Goal: Task Accomplishment & Management: Manage account settings

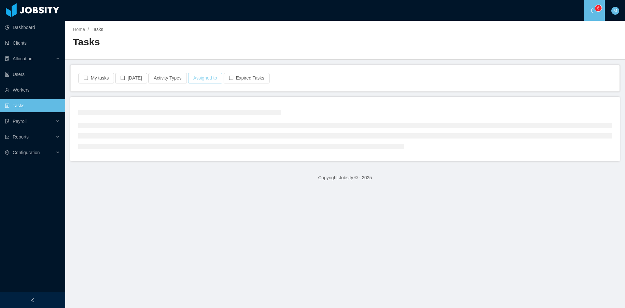
click at [204, 81] on button "Assigned to" at bounding box center [205, 78] width 34 height 10
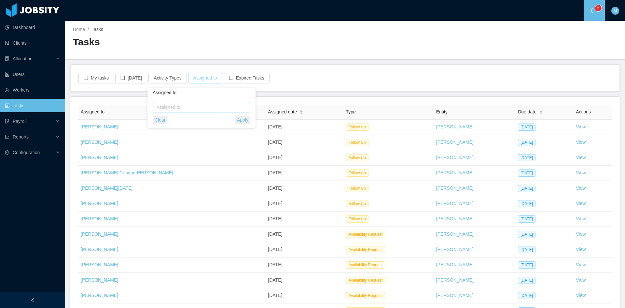
click at [199, 106] on div "Assigned to" at bounding box center [200, 107] width 87 height 7
type input "****"
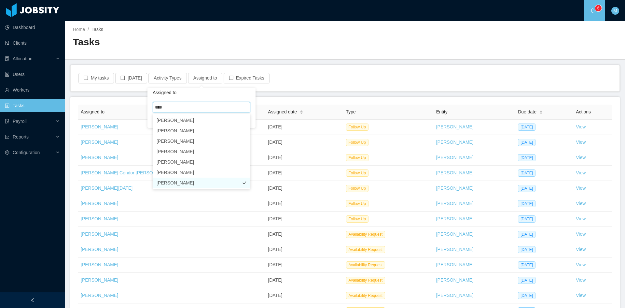
click at [196, 181] on li "Fernando Hernandez" at bounding box center [202, 182] width 98 height 10
click at [245, 94] on div "Assigned to" at bounding box center [205, 93] width 108 height 10
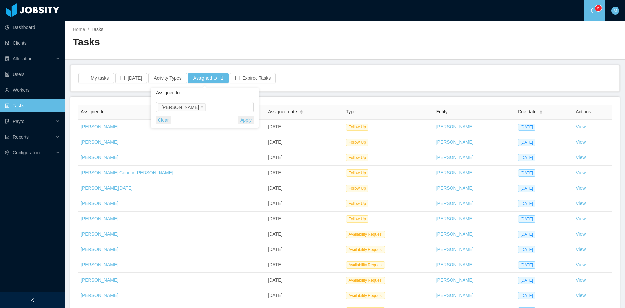
click at [252, 119] on button "Apply" at bounding box center [245, 119] width 15 height 7
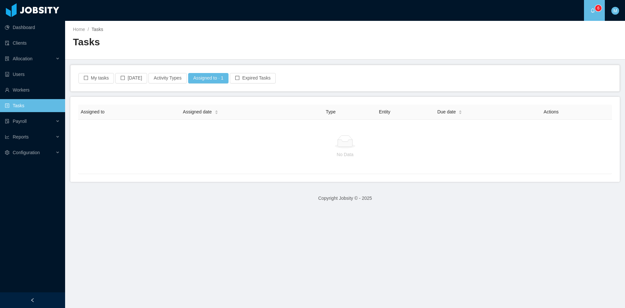
click at [598, 10] on p "6" at bounding box center [599, 8] width 2 height 7
click at [99, 81] on button "My tasks" at bounding box center [95, 78] width 35 height 10
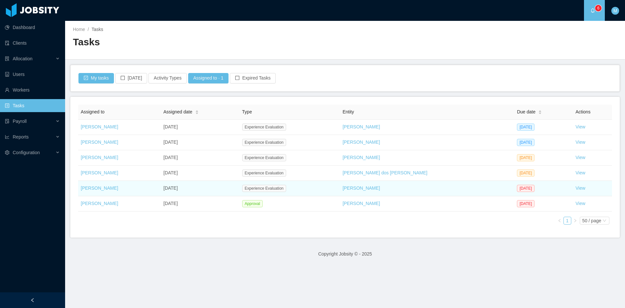
click at [573, 191] on td "View" at bounding box center [592, 188] width 39 height 15
click at [576, 189] on link "View" at bounding box center [581, 187] width 10 height 5
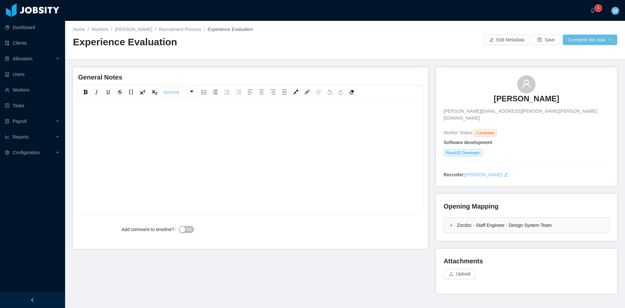
click at [449, 223] on icon "icon: right" at bounding box center [451, 225] width 4 height 4
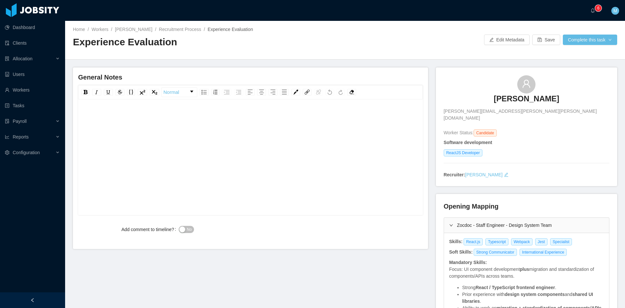
click at [195, 116] on div "rdw-editor" at bounding box center [250, 116] width 335 height 13
click at [170, 115] on div "**********" at bounding box center [250, 116] width 335 height 13
click at [245, 128] on div "**********" at bounding box center [250, 167] width 335 height 114
click at [255, 120] on div "**********" at bounding box center [250, 116] width 335 height 13
click at [84, 117] on span "**********" at bounding box center [182, 117] width 198 height 5
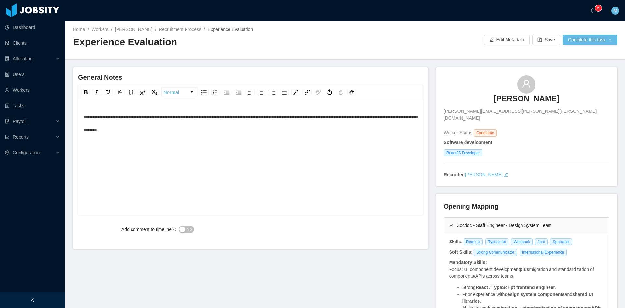
click at [181, 229] on button "No" at bounding box center [186, 229] width 15 height 7
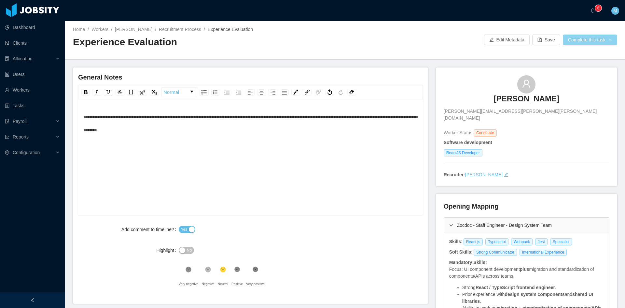
click at [590, 37] on button "Complete this task" at bounding box center [590, 40] width 54 height 10
click at [584, 56] on button "Save Evaluation" at bounding box center [586, 54] width 50 height 10
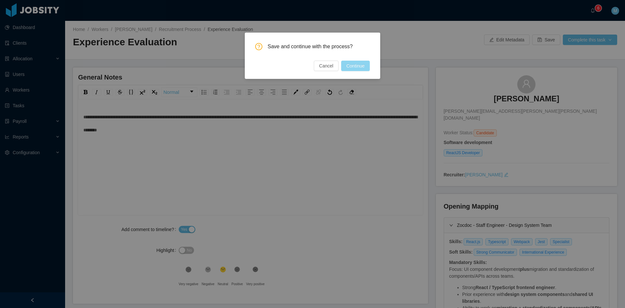
click at [358, 65] on button "Continue" at bounding box center [355, 66] width 29 height 10
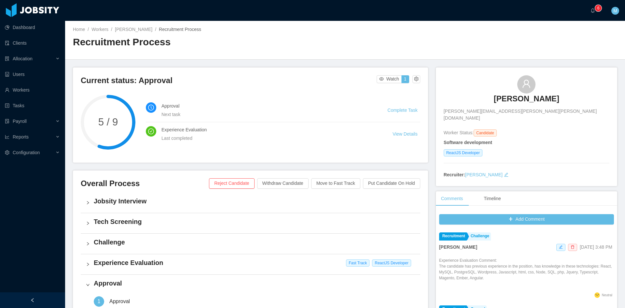
scroll to position [163, 0]
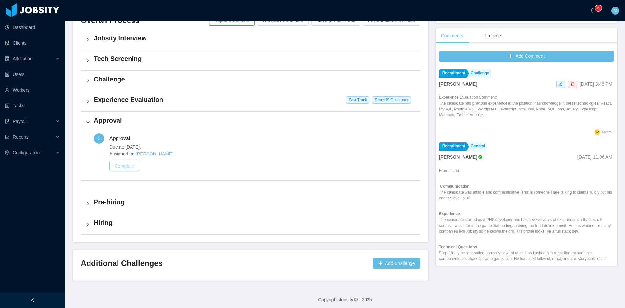
click at [122, 165] on button "Complete" at bounding box center [124, 166] width 30 height 10
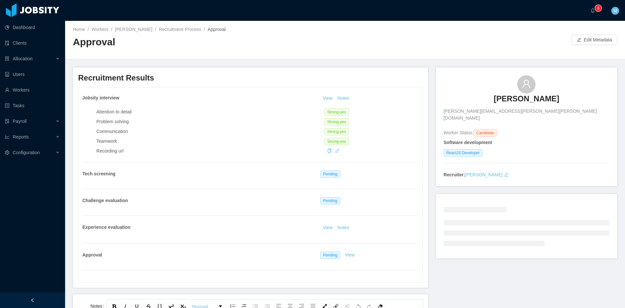
scroll to position [108, 0]
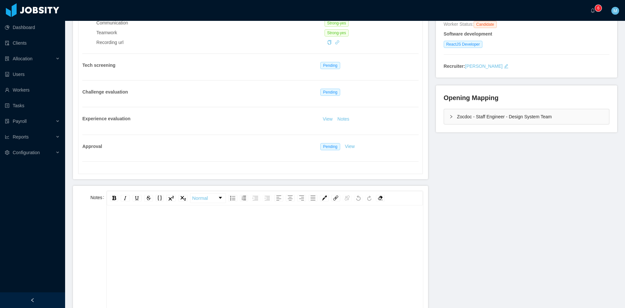
click at [246, 234] on div "rdw-editor" at bounding box center [265, 273] width 306 height 114
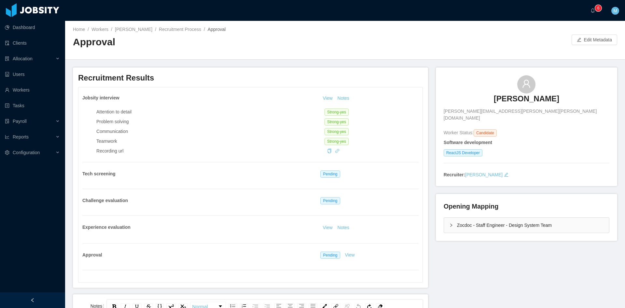
click at [349, 92] on div "Jobsity interview View Notes Attention to detail Strong-yes Problem solving Str…" at bounding box center [250, 184] width 344 height 195
click at [342, 98] on button "Notes" at bounding box center [343, 98] width 17 height 8
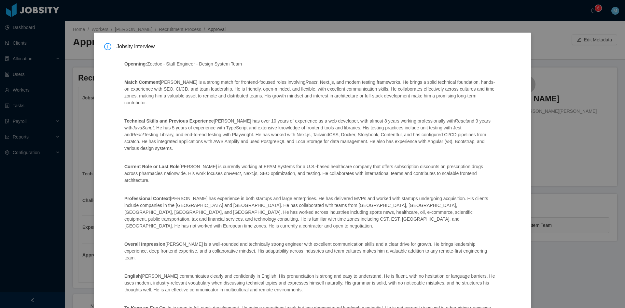
scroll to position [63, 0]
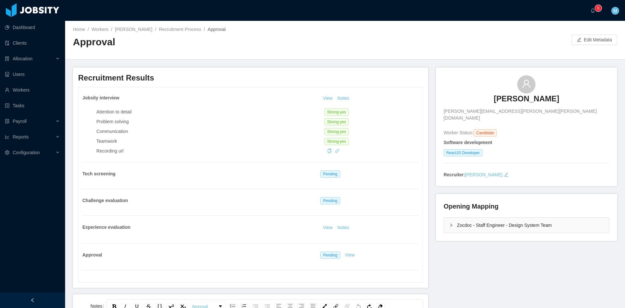
click at [444, 218] on div "Zocdoc - Staff Engineer - Design System Team" at bounding box center [526, 225] width 165 height 15
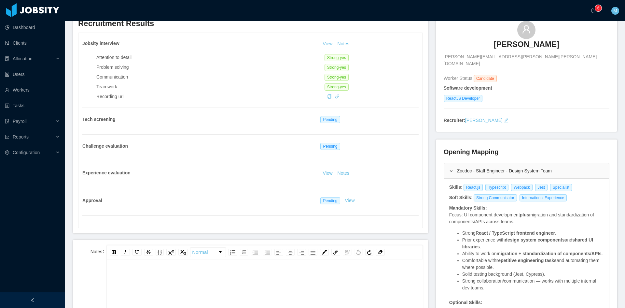
scroll to position [108, 0]
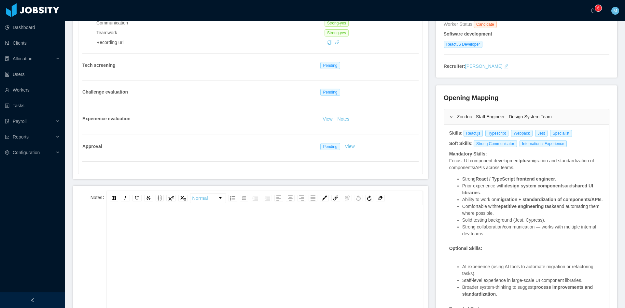
click at [222, 241] on div "rdw-editor" at bounding box center [265, 273] width 306 height 114
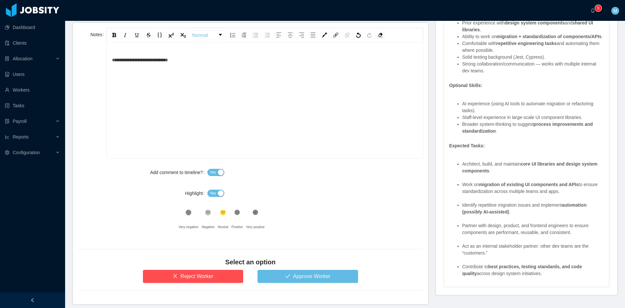
scroll to position [298, 0]
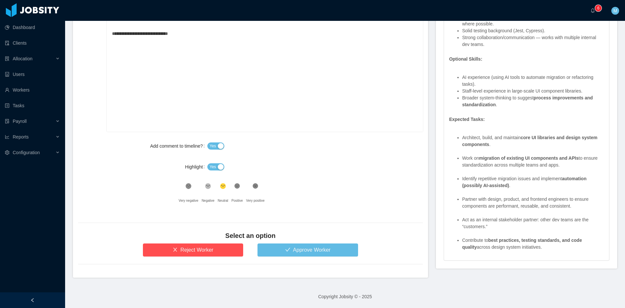
click at [216, 171] on div "Yes" at bounding box center [315, 166] width 216 height 13
click at [215, 161] on div "Yes" at bounding box center [315, 166] width 216 height 13
click at [210, 165] on span "Yes" at bounding box center [213, 166] width 7 height 7
click at [289, 250] on button "Approve Worker" at bounding box center [308, 249] width 101 height 13
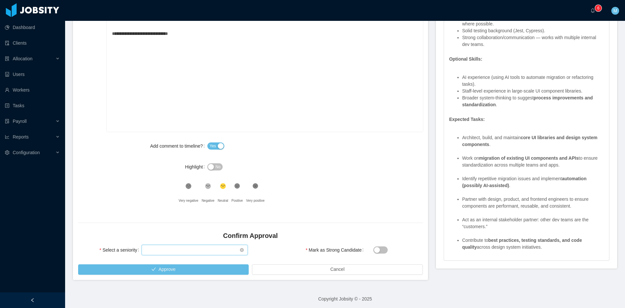
click at [187, 253] on div "Select seniority" at bounding box center [193, 250] width 94 height 10
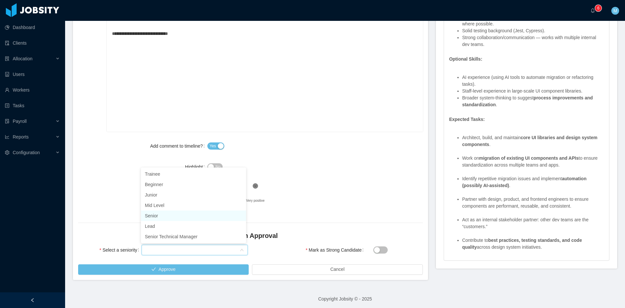
click at [163, 215] on li "Senior" at bounding box center [193, 215] width 105 height 10
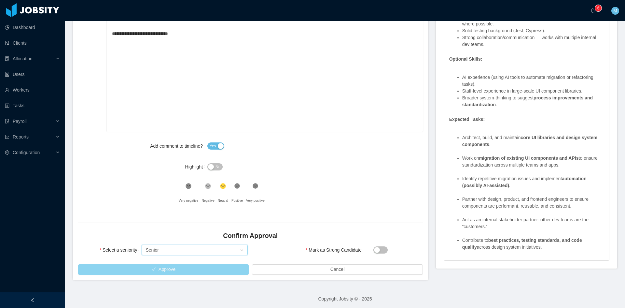
click at [193, 266] on button "Approve" at bounding box center [163, 269] width 171 height 10
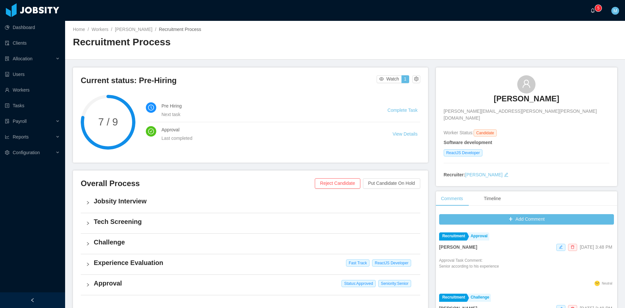
drag, startPoint x: 596, startPoint y: 13, endPoint x: 590, endPoint y: 14, distance: 5.9
click at [596, 13] on a=83ded146-cd66-4514-80a8-9a7b1e1b5eb6/Matias%20Marin"] "0 1 2 3 4 5 6 7 8 9 0 1 2 3 4 5 6 7 8 9 0 1 2 3 4 5 6 7 8 9" at bounding box center [595, 10] width 8 height 21
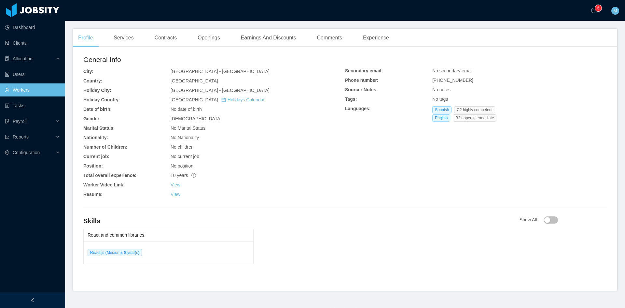
scroll to position [176, 0]
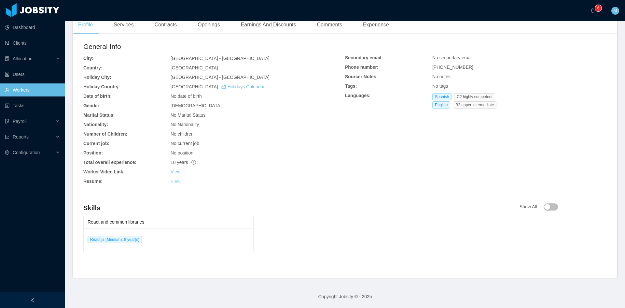
click at [175, 181] on link "View" at bounding box center [176, 180] width 10 height 5
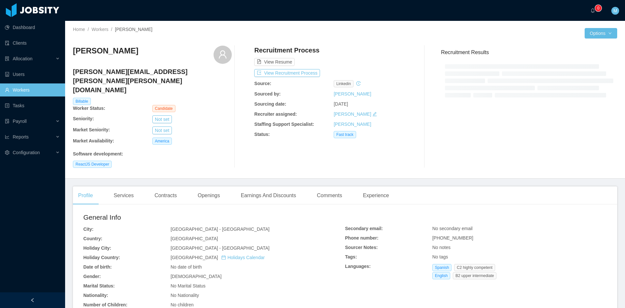
scroll to position [152, 0]
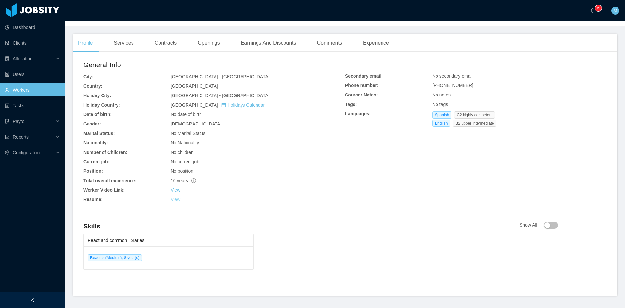
click at [172, 197] on link "View" at bounding box center [176, 199] width 10 height 5
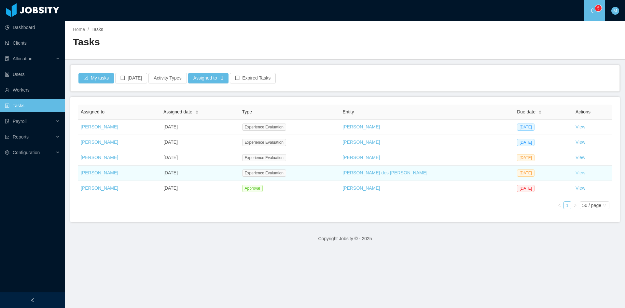
click at [576, 171] on link "View" at bounding box center [581, 172] width 10 height 5
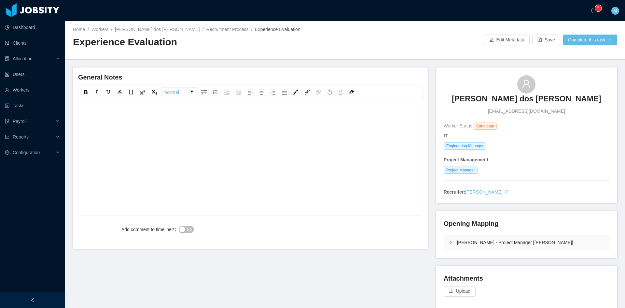
click at [234, 149] on div "rdw-editor" at bounding box center [250, 167] width 335 height 114
click at [297, 120] on div "**********" at bounding box center [250, 116] width 335 height 13
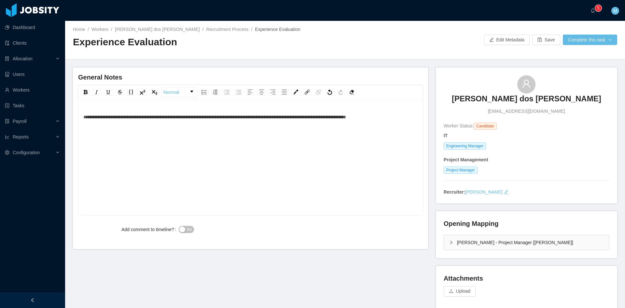
click at [293, 123] on div "**********" at bounding box center [250, 116] width 335 height 13
click at [172, 123] on div "**********" at bounding box center [250, 116] width 335 height 13
click at [85, 115] on span "**********" at bounding box center [236, 117] width 307 height 5
click at [185, 229] on button "No" at bounding box center [186, 229] width 15 height 7
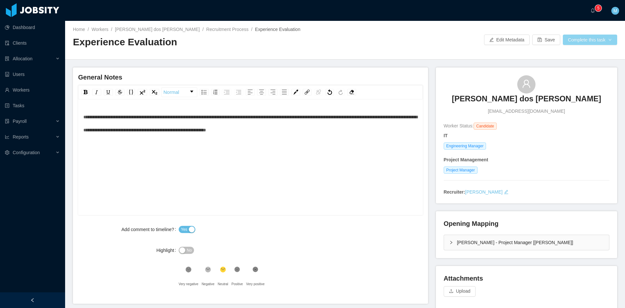
click at [584, 35] on button "Complete this task" at bounding box center [590, 40] width 54 height 10
click at [576, 54] on button "Save Evaluation" at bounding box center [586, 54] width 50 height 10
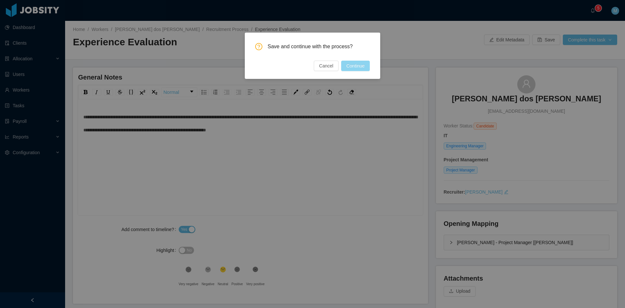
click at [359, 65] on button "Continue" at bounding box center [355, 66] width 29 height 10
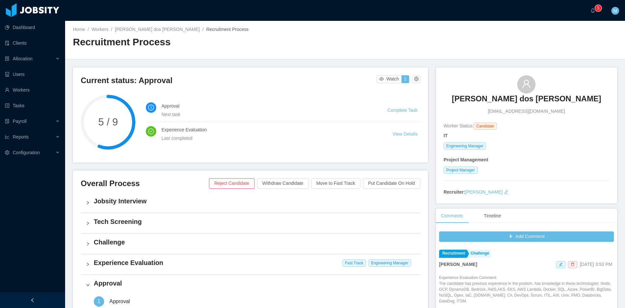
scroll to position [163, 0]
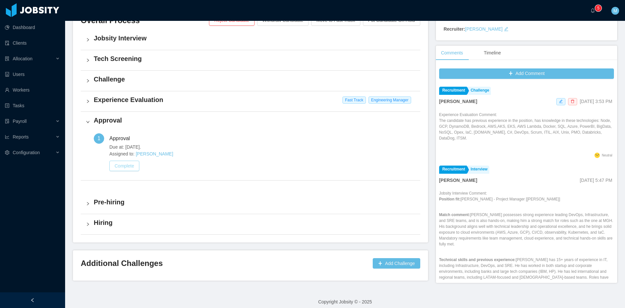
click at [125, 168] on button "Complete" at bounding box center [124, 166] width 30 height 10
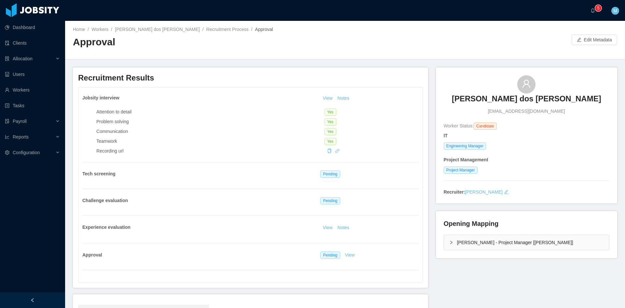
scroll to position [97, 0]
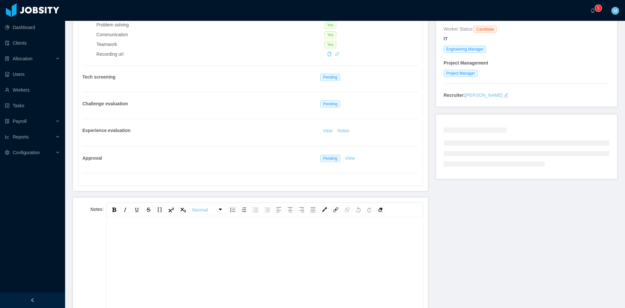
click at [201, 251] on div "rdw-editor" at bounding box center [265, 285] width 306 height 114
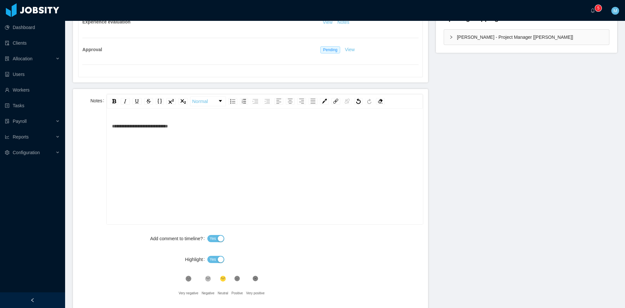
scroll to position [260, 0]
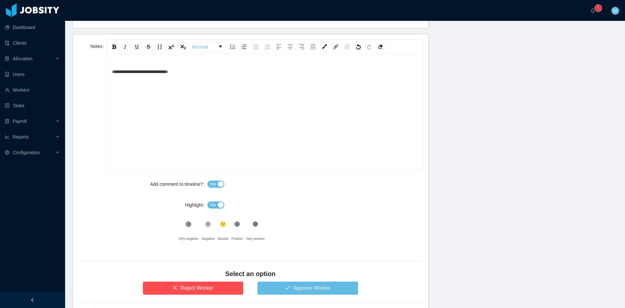
click at [216, 206] on button "Yes" at bounding box center [215, 204] width 17 height 7
click at [286, 295] on form "**********" at bounding box center [250, 175] width 355 height 281
click at [291, 292] on button "Approve Worker" at bounding box center [308, 287] width 101 height 13
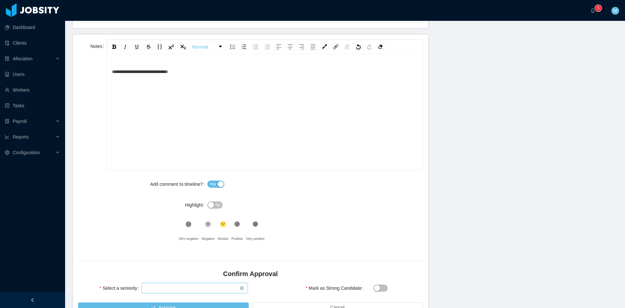
click at [191, 286] on div "Select seniority" at bounding box center [193, 288] width 94 height 10
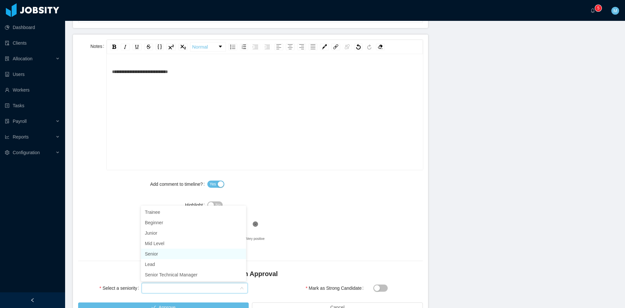
click at [167, 252] on li "Senior" at bounding box center [193, 253] width 105 height 10
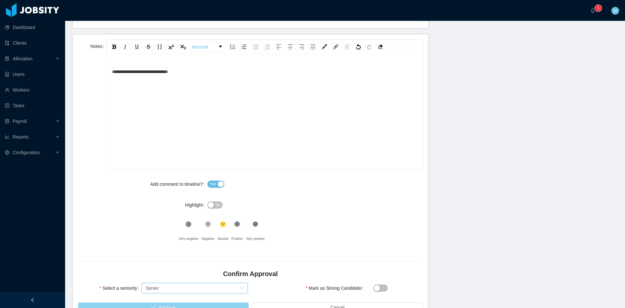
click at [168, 303] on button "Approve" at bounding box center [163, 307] width 171 height 10
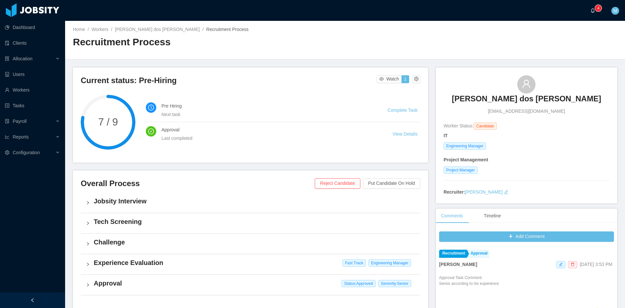
click at [597, 14] on a=83ded146-cd66-4514-80a8-9a7b1e1b5eb6/Matias%20Marin"] "0 1 2 3 4 5 6 7 8 9 0 1 2 3 4 5 6 7 8 9 0 1 2 3 4 5 6 7 8 9" at bounding box center [595, 10] width 8 height 21
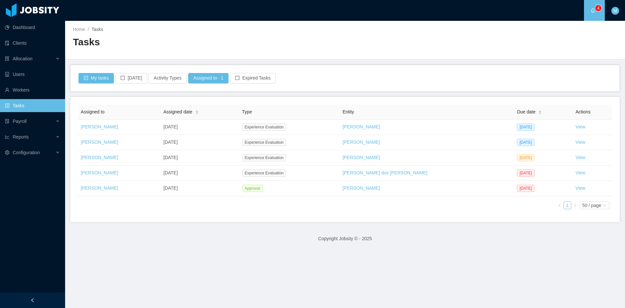
click at [386, 209] on div "Assigned to Assigned date Type Entity Due date Actions Matias Marin Oct 3rd, 20…" at bounding box center [345, 160] width 534 height 110
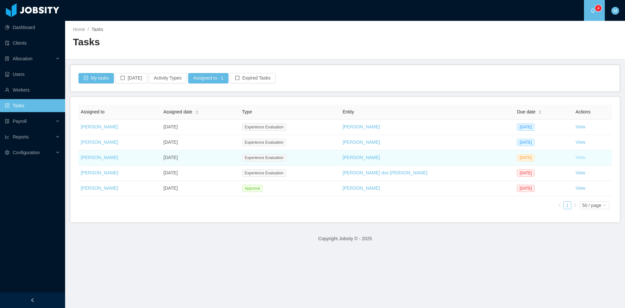
click at [576, 159] on link "View" at bounding box center [581, 157] width 10 height 5
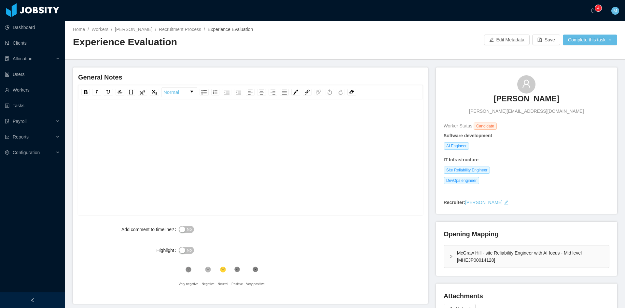
click at [459, 258] on div "McGraw Hill - site Reliability Engineer with AI focus - Mid level [MHEJP0001412…" at bounding box center [526, 256] width 165 height 22
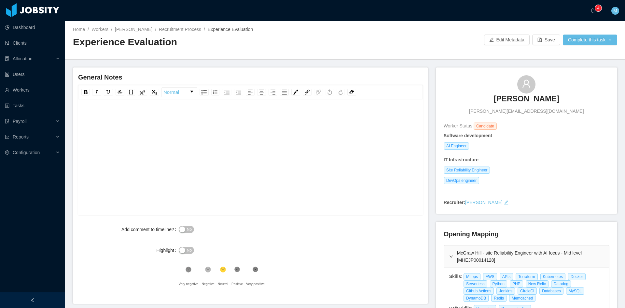
click at [199, 140] on div "rdw-editor" at bounding box center [250, 167] width 335 height 114
drag, startPoint x: 261, startPoint y: 142, endPoint x: 267, endPoint y: 142, distance: 6.2
click at [261, 142] on div "rdw-editor" at bounding box center [250, 167] width 335 height 114
click at [308, 127] on div "**********" at bounding box center [250, 167] width 335 height 114
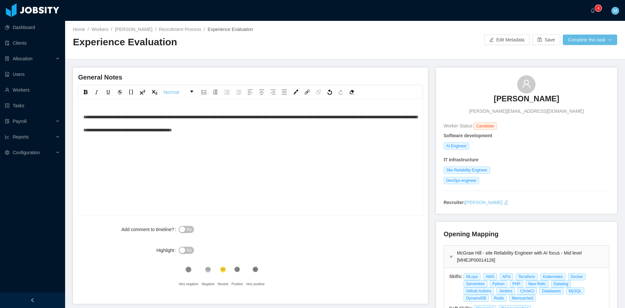
click at [316, 131] on div "**********" at bounding box center [250, 123] width 335 height 26
drag, startPoint x: 191, startPoint y: 142, endPoint x: 196, endPoint y: 142, distance: 4.6
click at [192, 136] on div "**********" at bounding box center [250, 123] width 335 height 26
drag, startPoint x: 253, startPoint y: 149, endPoint x: 257, endPoint y: 149, distance: 3.9
click at [254, 136] on div "**********" at bounding box center [250, 123] width 335 height 26
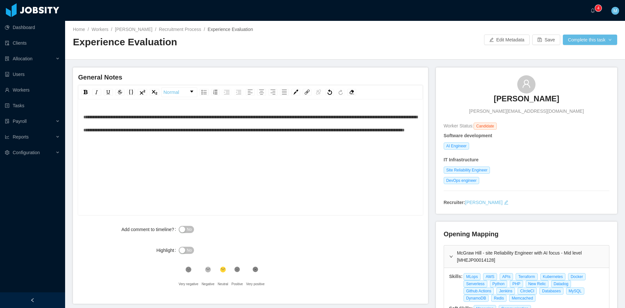
click at [284, 153] on div "**********" at bounding box center [250, 167] width 335 height 114
click at [407, 148] on div "**********" at bounding box center [250, 129] width 335 height 39
click at [156, 149] on div "**********" at bounding box center [250, 129] width 335 height 39
click at [176, 149] on div "**********" at bounding box center [250, 129] width 335 height 39
click at [184, 228] on button "No" at bounding box center [186, 229] width 15 height 7
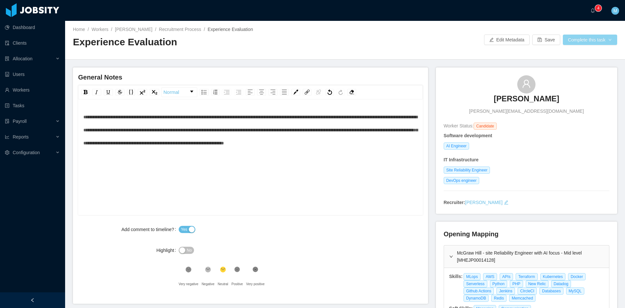
click at [594, 42] on button "Complete this task" at bounding box center [590, 40] width 54 height 10
click at [572, 58] on button "Save Evaluation" at bounding box center [586, 54] width 50 height 10
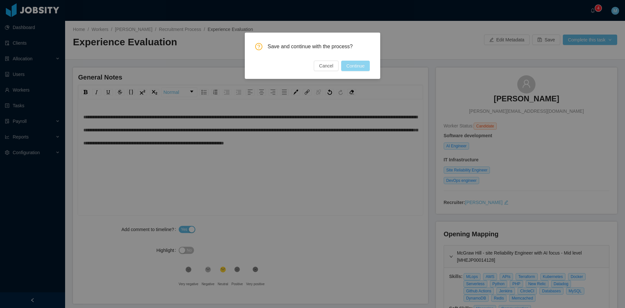
click at [355, 64] on button "Continue" at bounding box center [355, 66] width 29 height 10
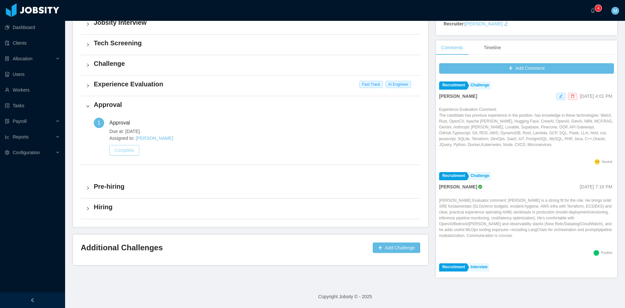
click at [134, 152] on button "Complete" at bounding box center [124, 150] width 30 height 10
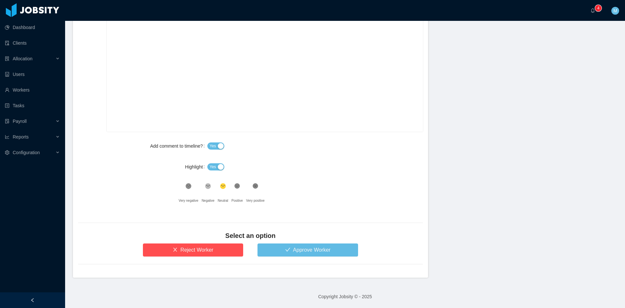
scroll to position [189, 0]
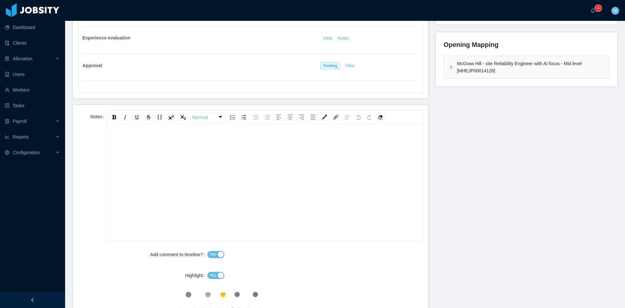
click at [186, 167] on div "rdw-editor" at bounding box center [265, 192] width 306 height 114
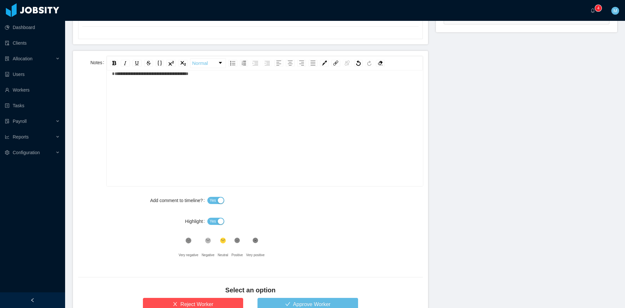
scroll to position [298, 0]
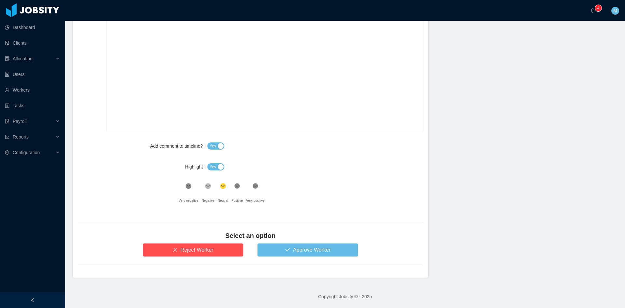
click at [234, 187] on icon at bounding box center [237, 186] width 6 height 6
click at [210, 164] on span "Yes" at bounding box center [213, 166] width 7 height 7
click at [278, 256] on form "**********" at bounding box center [250, 136] width 355 height 281
click at [277, 252] on button "Approve Worker" at bounding box center [308, 249] width 101 height 13
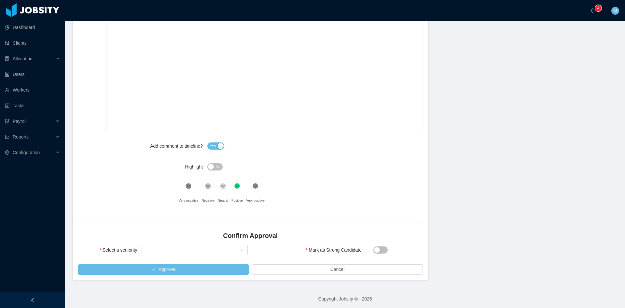
click at [385, 249] on button "Mark as Strong Candidate" at bounding box center [381, 249] width 14 height 7
click at [197, 241] on div "Confirm Approval" at bounding box center [250, 237] width 345 height 12
drag, startPoint x: 195, startPoint y: 247, endPoint x: 186, endPoint y: 243, distance: 9.8
click at [195, 248] on div "Select seniority" at bounding box center [193, 250] width 94 height 10
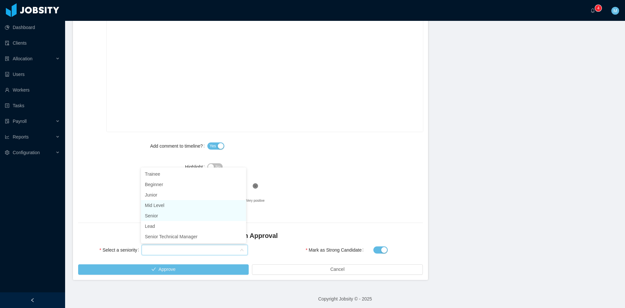
click at [160, 205] on li "Mid Level" at bounding box center [193, 205] width 105 height 10
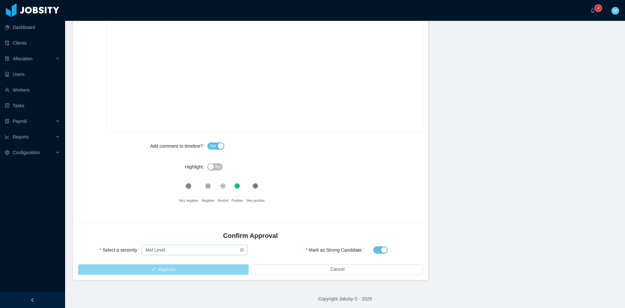
drag, startPoint x: 174, startPoint y: 266, endPoint x: 166, endPoint y: 254, distance: 14.4
click at [174, 266] on button "Approve" at bounding box center [163, 269] width 171 height 10
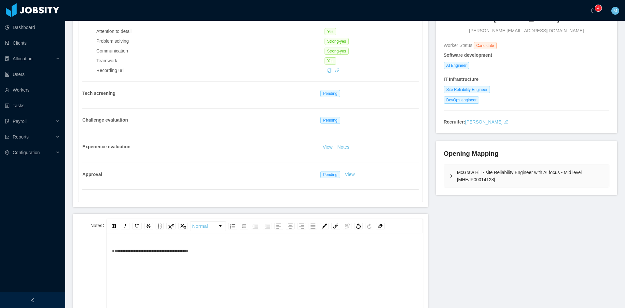
scroll to position [26, 0]
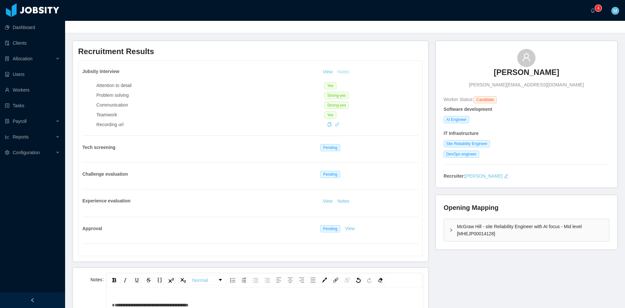
click at [343, 73] on button "Notes" at bounding box center [343, 72] width 17 height 8
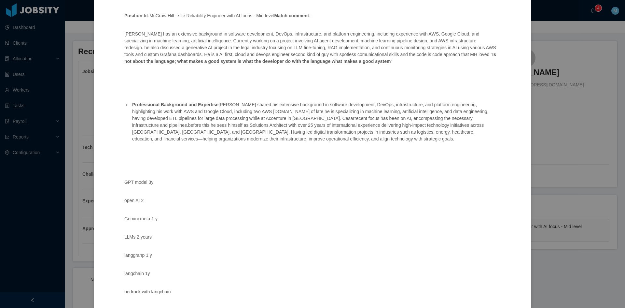
scroll to position [0, 0]
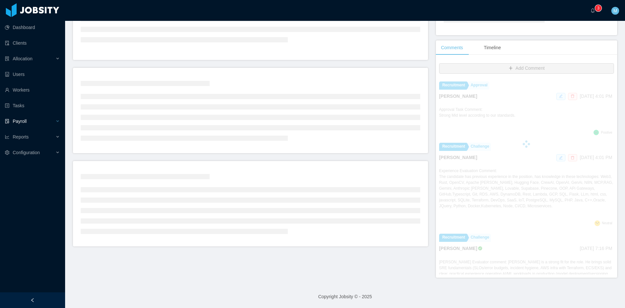
scroll to position [135, 0]
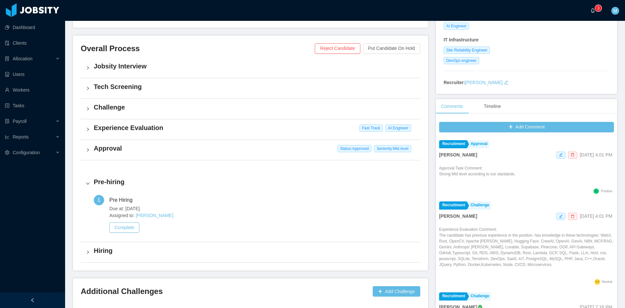
click at [591, 9] on icon "icon: bell" at bounding box center [593, 10] width 5 height 5
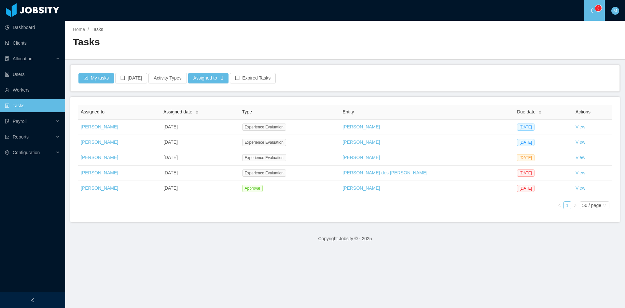
click at [404, 239] on footer "Copyright Jobsity © - 2025" at bounding box center [345, 238] width 560 height 22
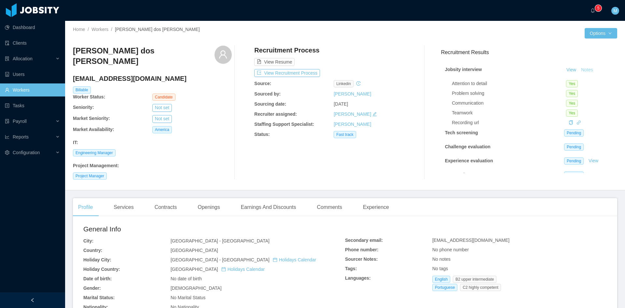
click at [583, 72] on button "Notes" at bounding box center [587, 70] width 17 height 8
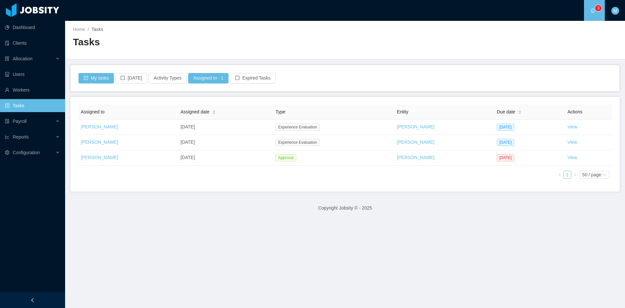
click at [508, 241] on main "Home / Tasks / Tasks My tasks Today Activity Types Assigned to · 1 Expired Task…" at bounding box center [345, 164] width 560 height 287
